Goal: Transaction & Acquisition: Obtain resource

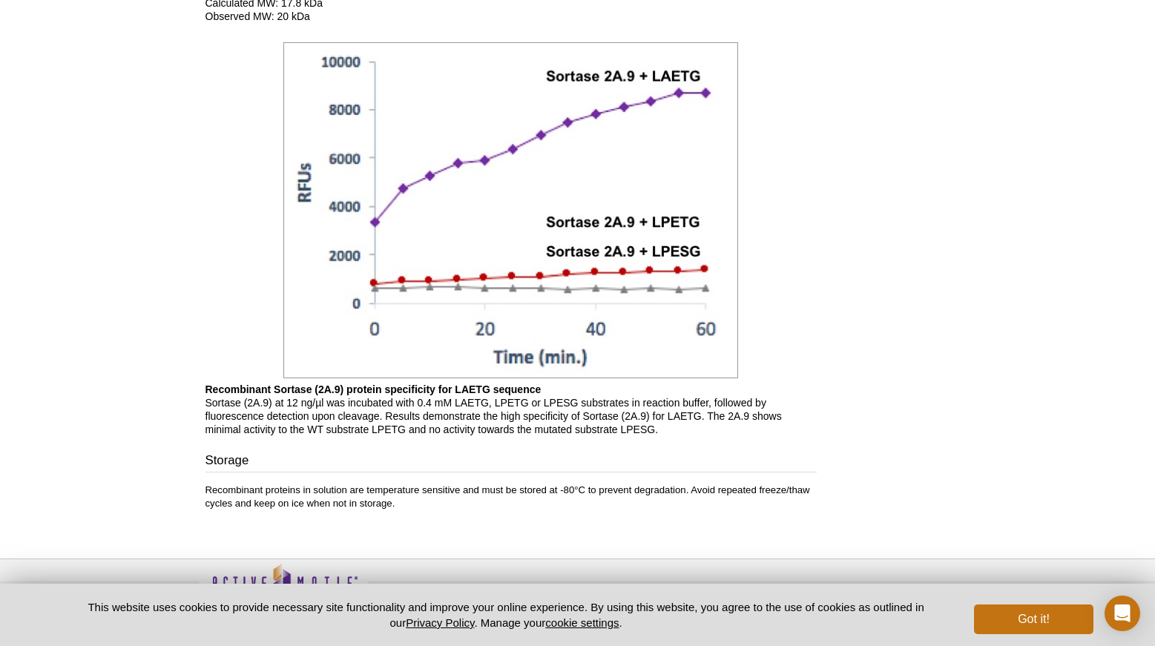
scroll to position [1187, 0]
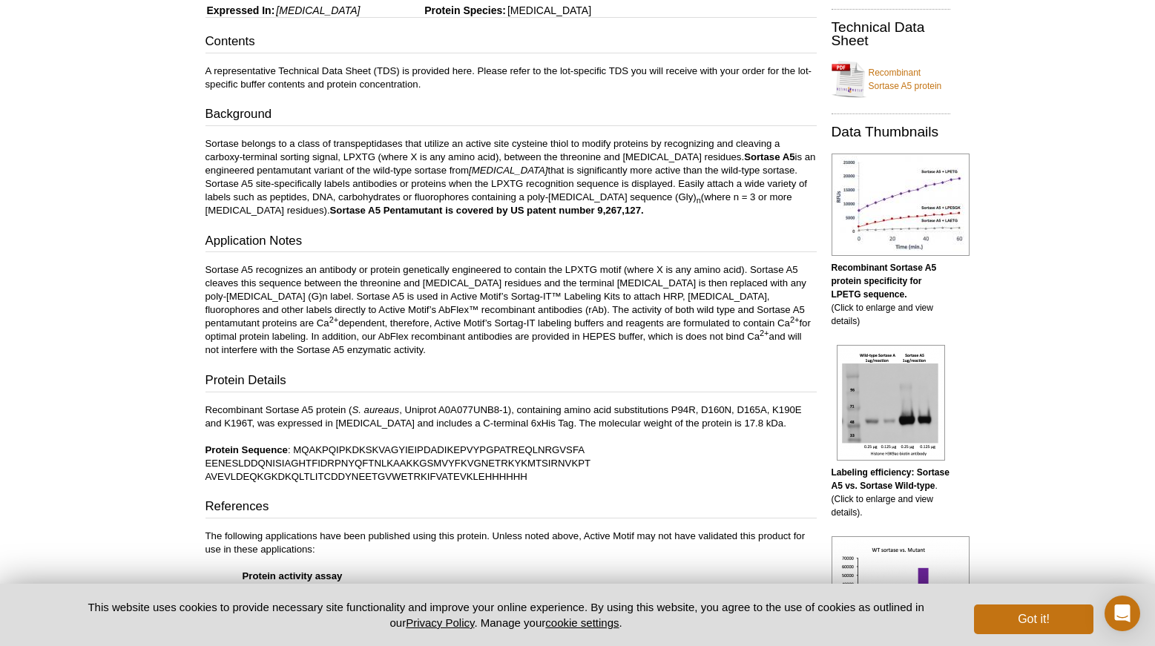
scroll to position [288, 0]
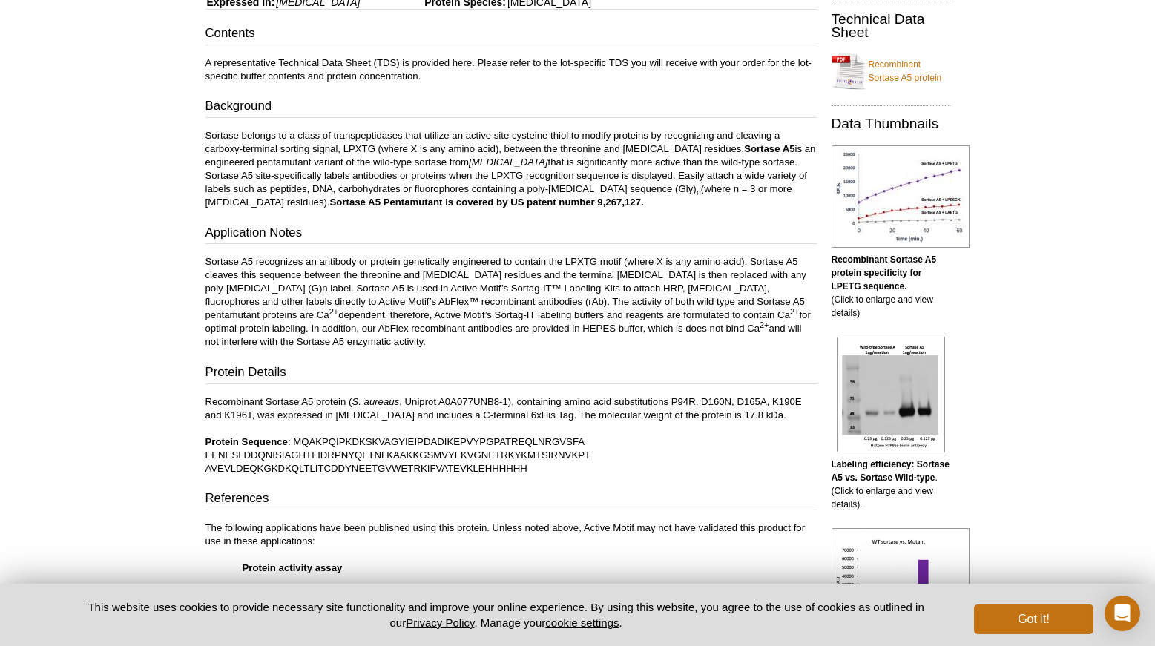
click at [677, 177] on p "Sortase belongs to a class of transpeptidases that utilize an active site cyste…" at bounding box center [511, 169] width 611 height 80
click at [513, 176] on p "Sortase belongs to a class of transpeptidases that utilize an active site cyste…" at bounding box center [511, 169] width 611 height 80
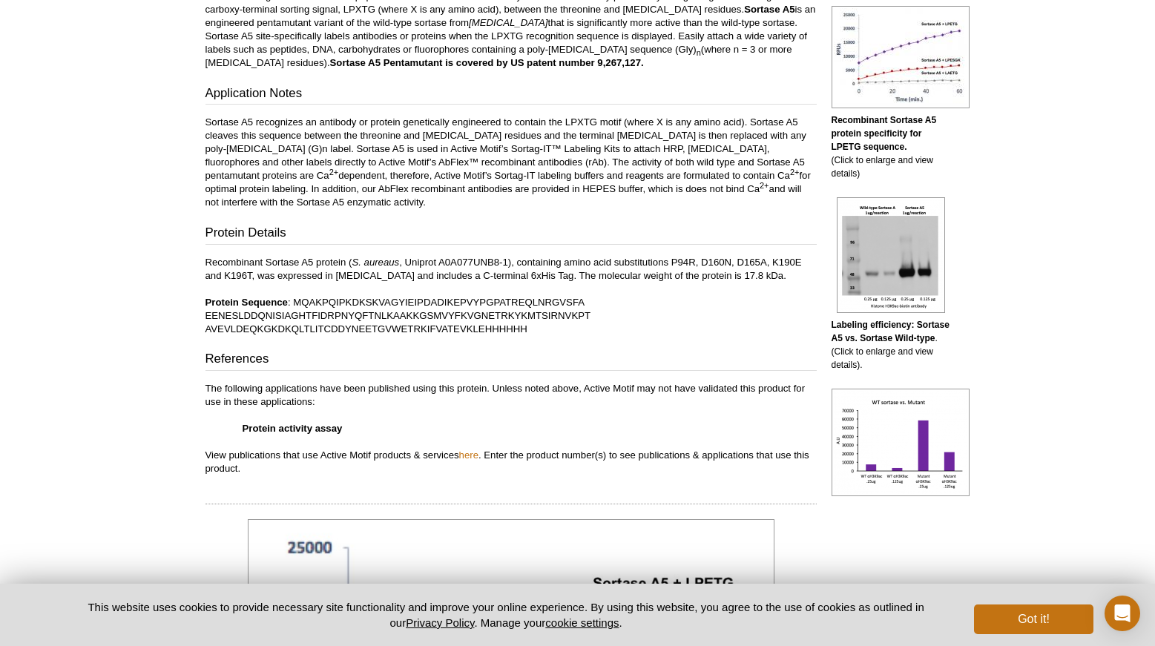
scroll to position [436, 0]
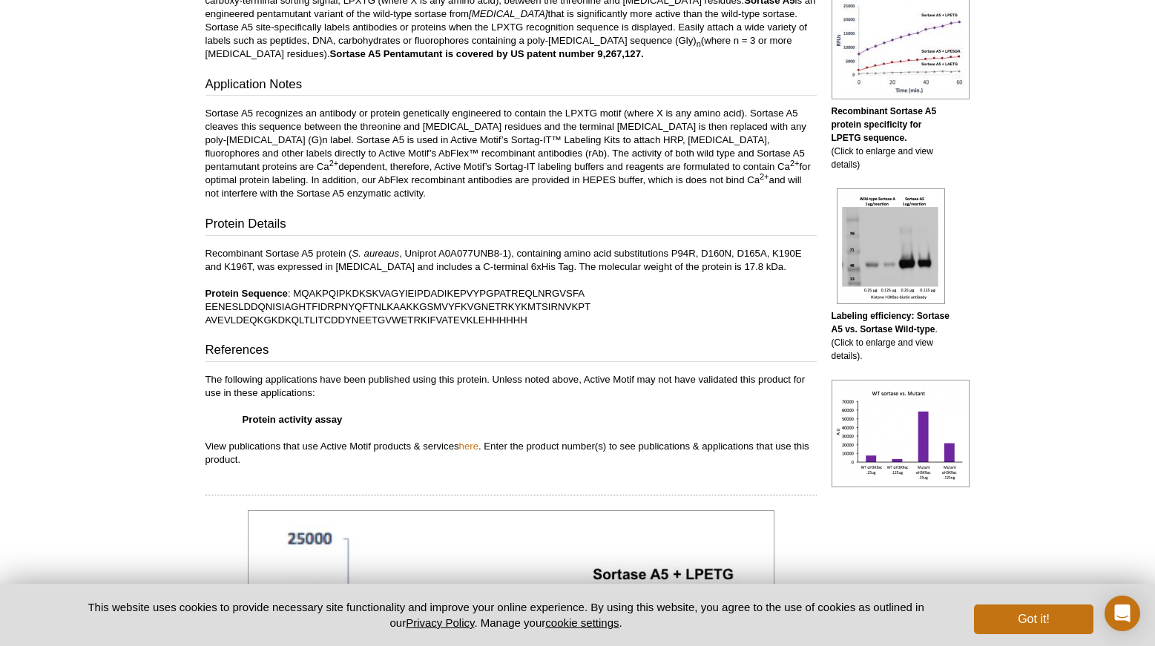
click at [373, 148] on p "Sortase A5 recognizes an antibody or protein genetically engineered to contain …" at bounding box center [511, 153] width 611 height 93
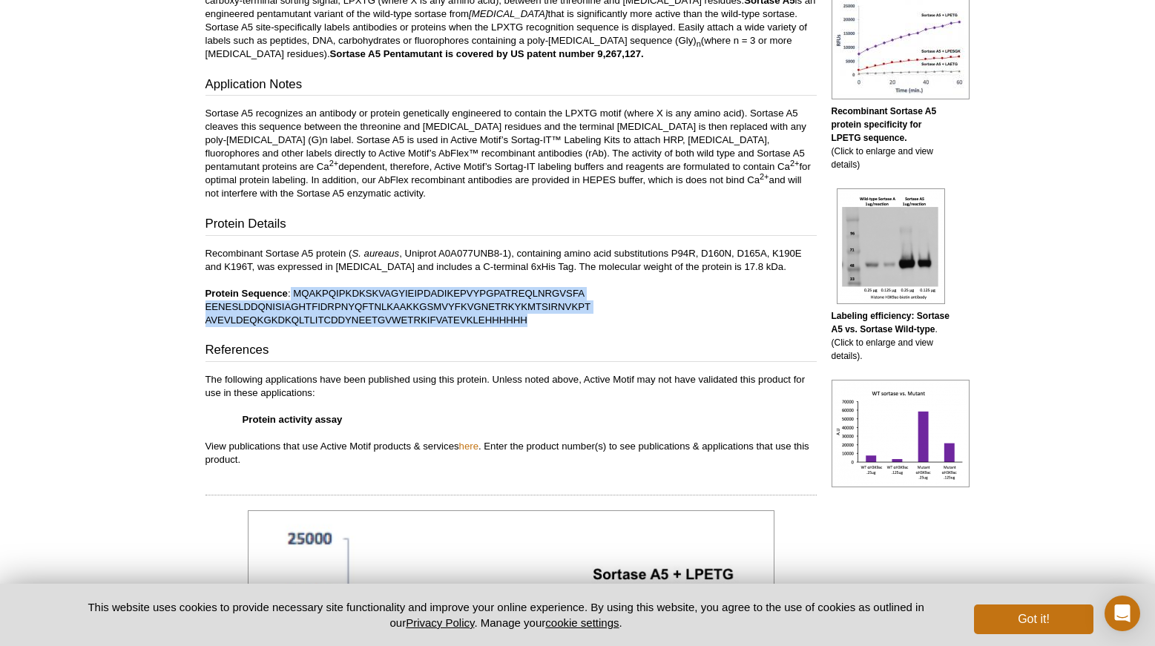
drag, startPoint x: 292, startPoint y: 295, endPoint x: 499, endPoint y: 320, distance: 208.5
click at [553, 318] on p "Recombinant Sortase A5 protein ( S. aureaus , Uniprot A0A077UNB8-1), containing…" at bounding box center [511, 287] width 611 height 80
copy p "MQAKPQIPKDKSKVAGYIEIPDADIKEPVYPGPATREQLNRGVSFA EENESLDDQNISIAGHTFIDRPNYQFTNLKAA…"
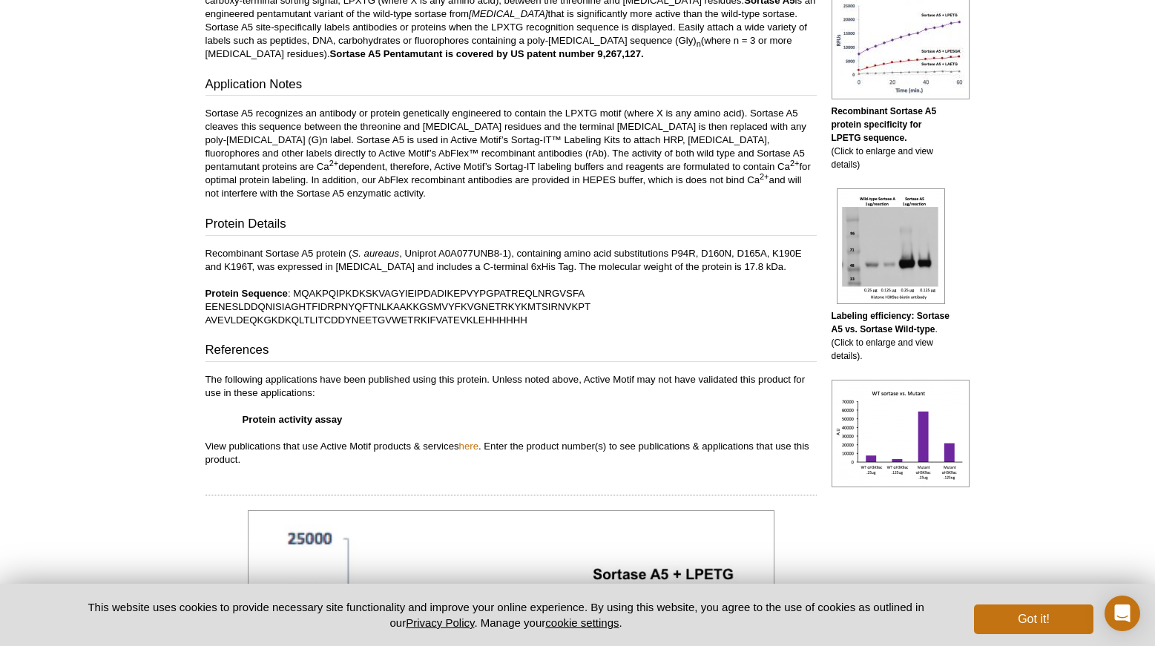
click at [672, 251] on p "Recombinant Sortase A5 protein ( S. aureaus , Uniprot A0A077UNB8-1), containing…" at bounding box center [511, 287] width 611 height 80
drag, startPoint x: 671, startPoint y: 252, endPoint x: 253, endPoint y: 267, distance: 418.0
click at [253, 267] on p "Recombinant Sortase A5 protein ( S. aureaus , Uniprot A0A077UNB8-1), containing…" at bounding box center [511, 287] width 611 height 80
copy p "P94R, D160N, D165A, K190E and K196T"
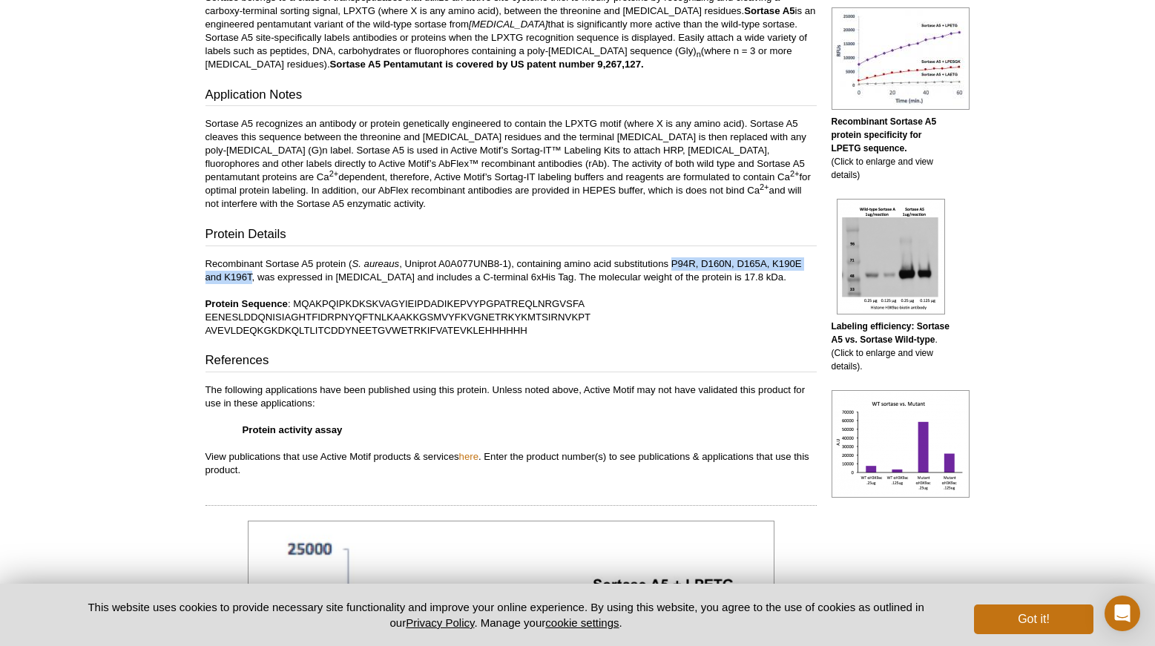
scroll to position [519, 0]
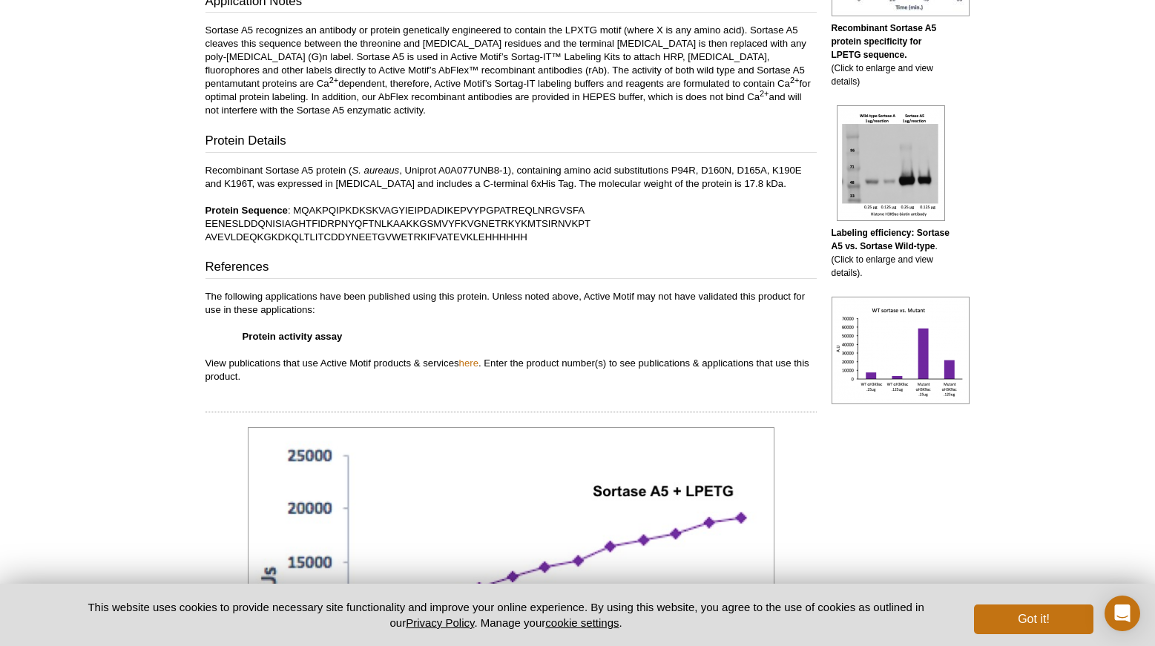
click at [296, 208] on p "Recombinant Sortase A5 protein ( S. aureaus , Uniprot A0A077UNB8-1), containing…" at bounding box center [511, 204] width 611 height 80
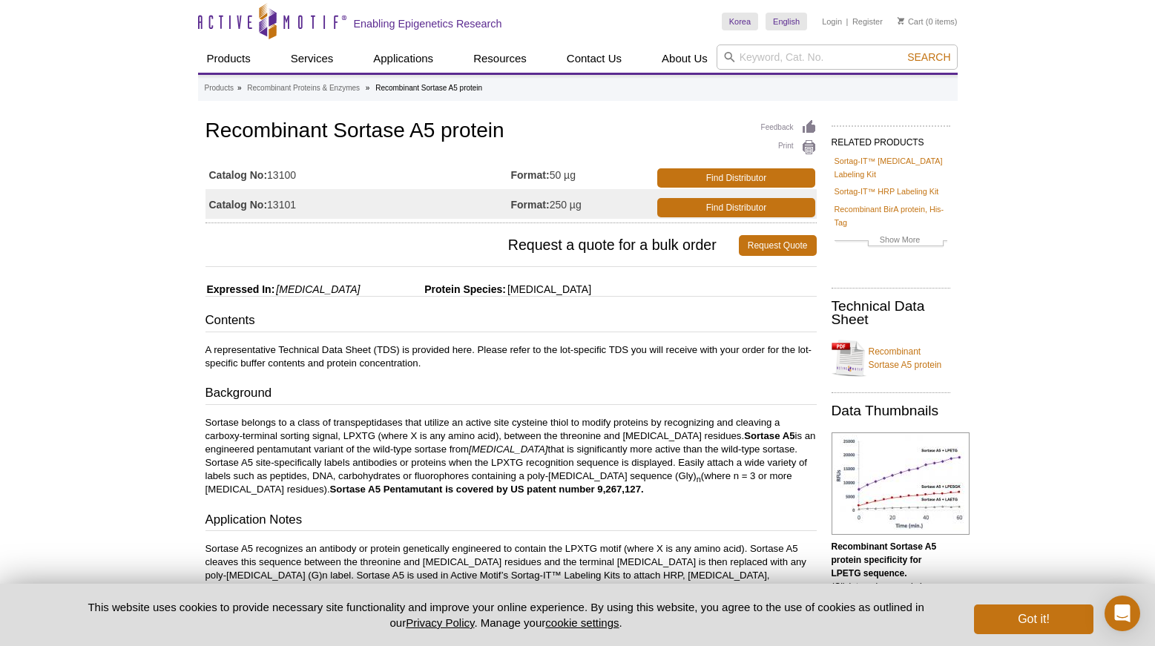
scroll to position [0, 0]
click at [753, 210] on link "Find Distributor" at bounding box center [735, 208] width 157 height 19
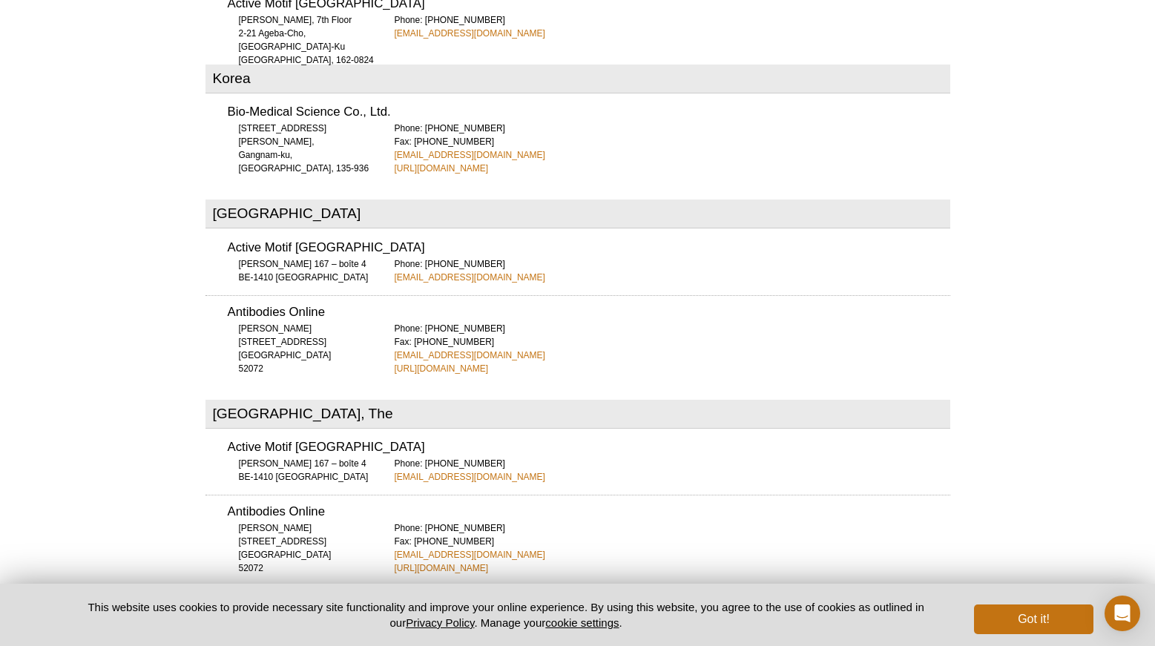
scroll to position [3714, 0]
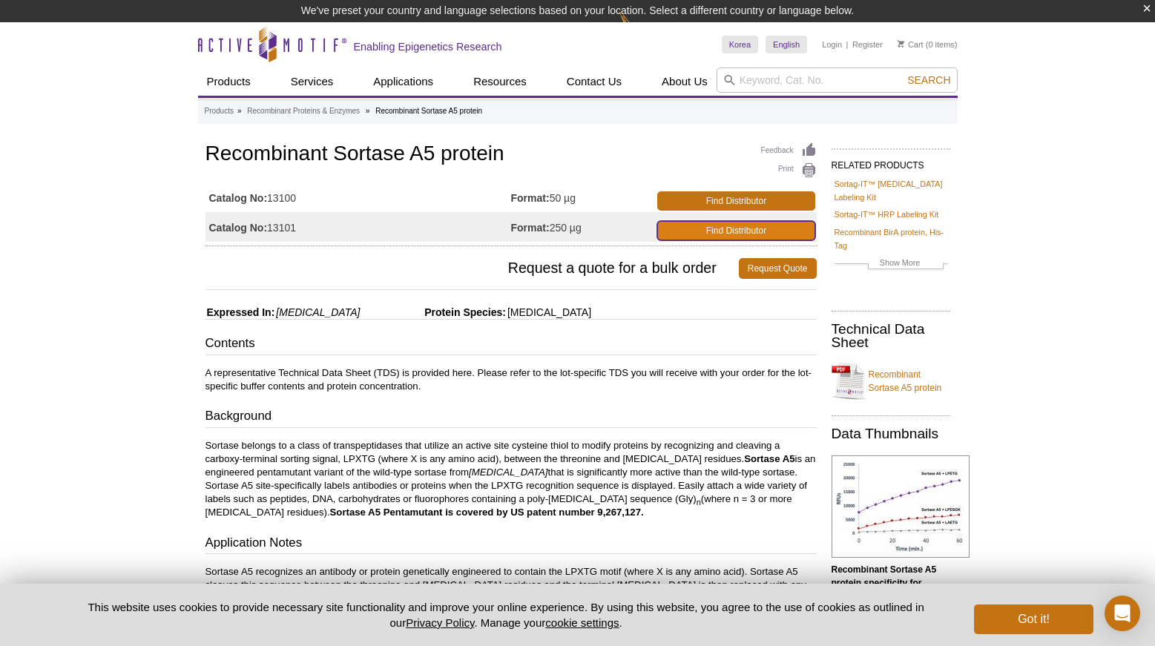
click at [706, 232] on link "Find Distributor" at bounding box center [735, 230] width 157 height 19
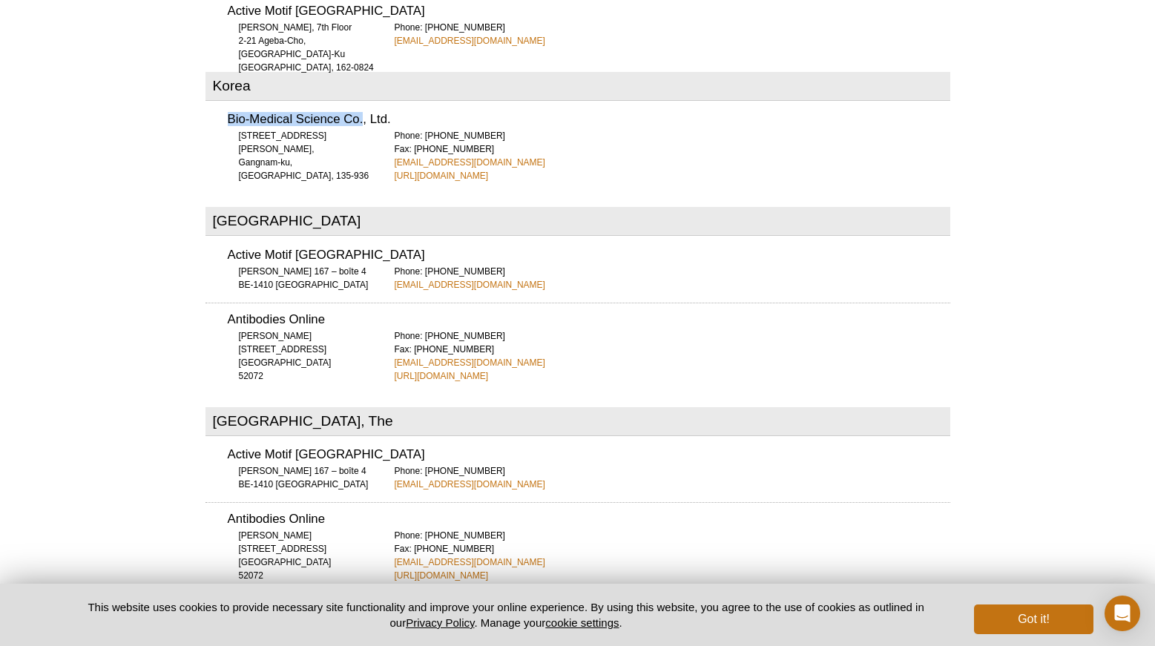
drag, startPoint x: 230, startPoint y: 50, endPoint x: 361, endPoint y: 54, distance: 130.7
click at [361, 114] on h3 "Bio-Medical Science Co., Ltd." at bounding box center [589, 120] width 723 height 13
copy h3 "Bio-Medical Science Co"
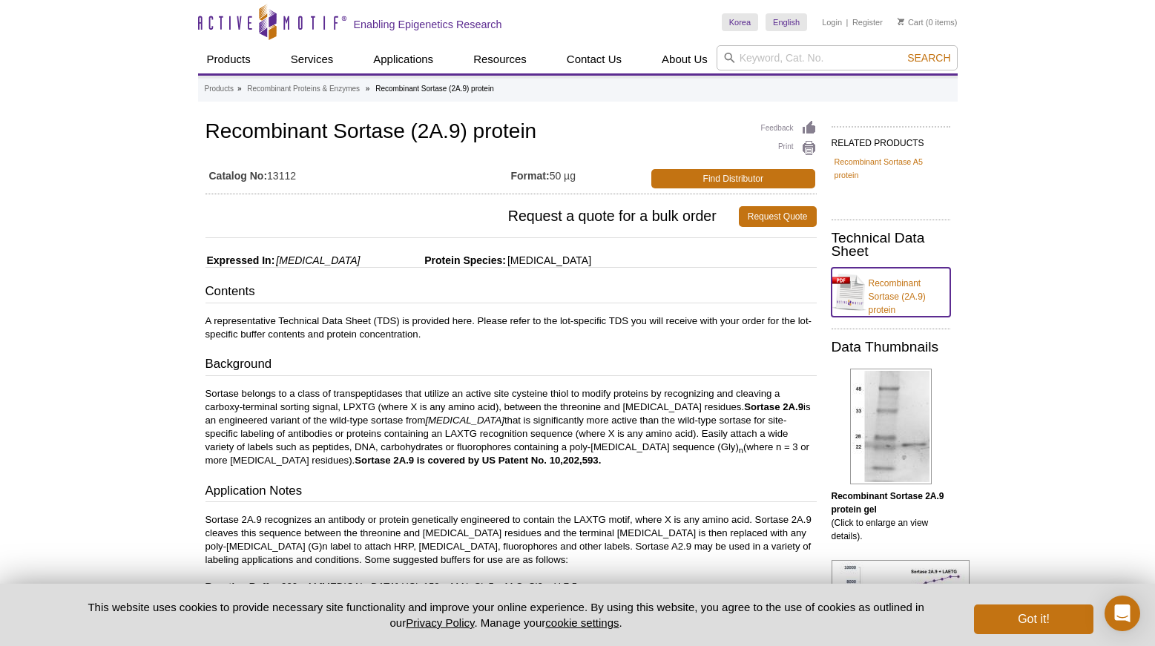
click at [890, 295] on link "Recombinant Sortase (2A.9) protein" at bounding box center [891, 292] width 119 height 49
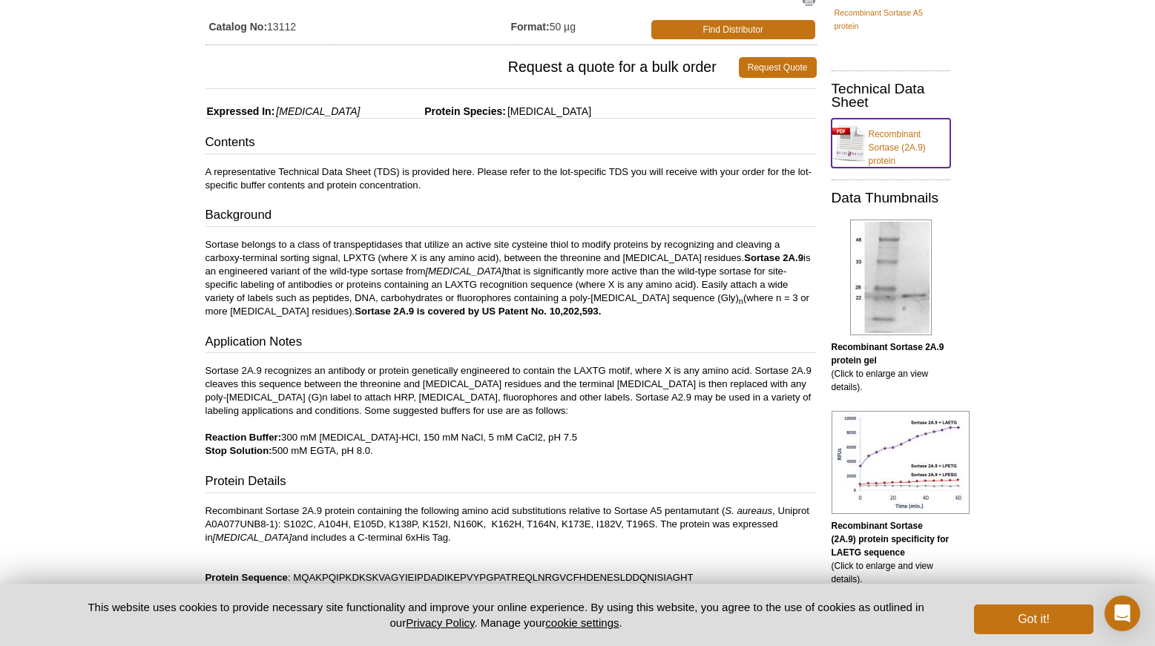
scroll to position [223, 0]
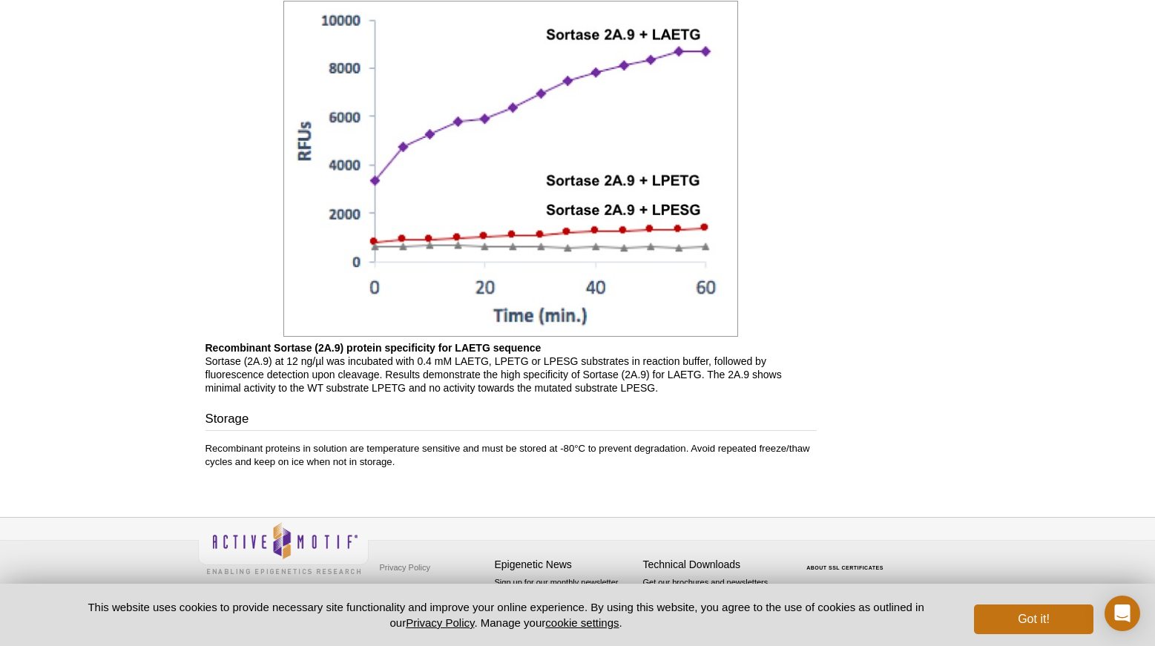
scroll to position [1222, 0]
